Goal: Task Accomplishment & Management: Manage account settings

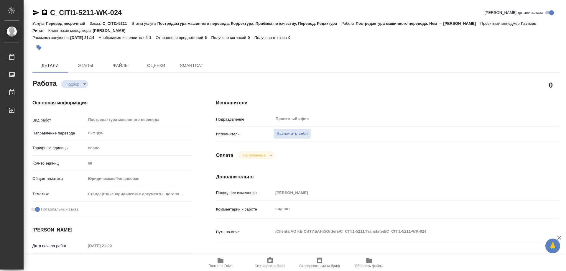
type textarea "x"
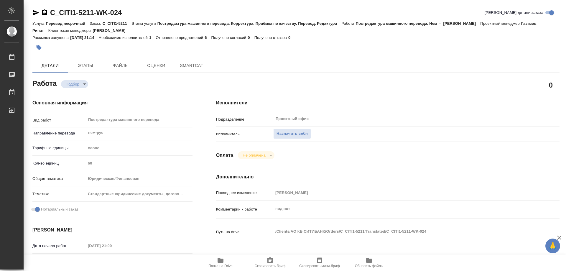
type textarea "x"
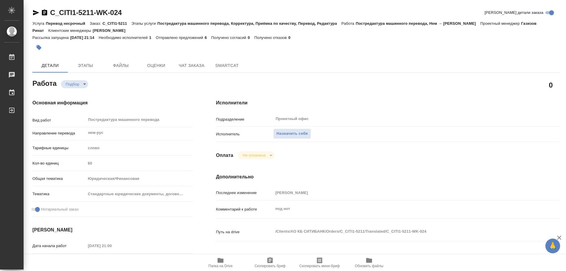
type textarea "x"
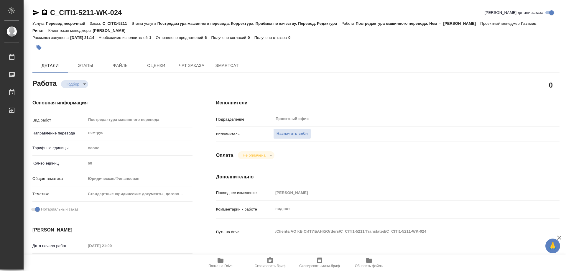
click at [225, 263] on span "Папка на Drive" at bounding box center [220, 262] width 42 height 11
type textarea "x"
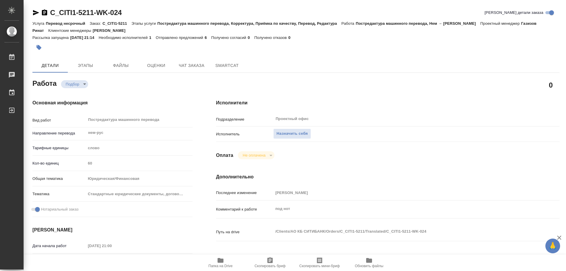
type textarea "x"
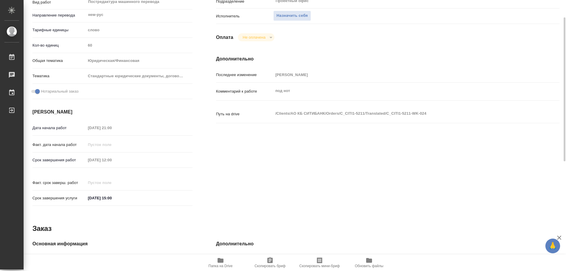
scroll to position [29, 0]
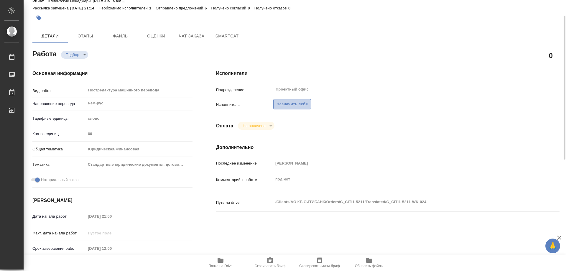
click at [298, 100] on button "Назначить себя" at bounding box center [292, 104] width 38 height 10
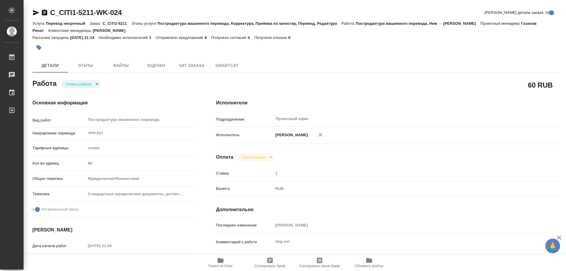
click at [94, 84] on body "🙏 .cls-1 fill:#fff; AWATERA Kozinets [PERSON_NAME] Чаты График Выйти C_CITI1-52…" at bounding box center [283, 135] width 566 height 271
click at [80, 83] on button "В работе" at bounding box center [75, 84] width 19 height 6
type textarea "x"
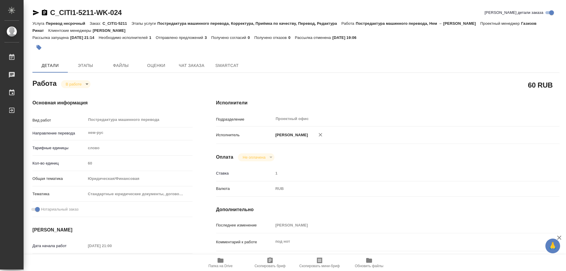
type textarea "x"
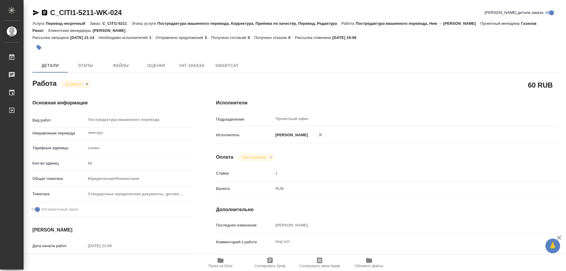
type textarea "x"
